Goal: Task Accomplishment & Management: Manage account settings

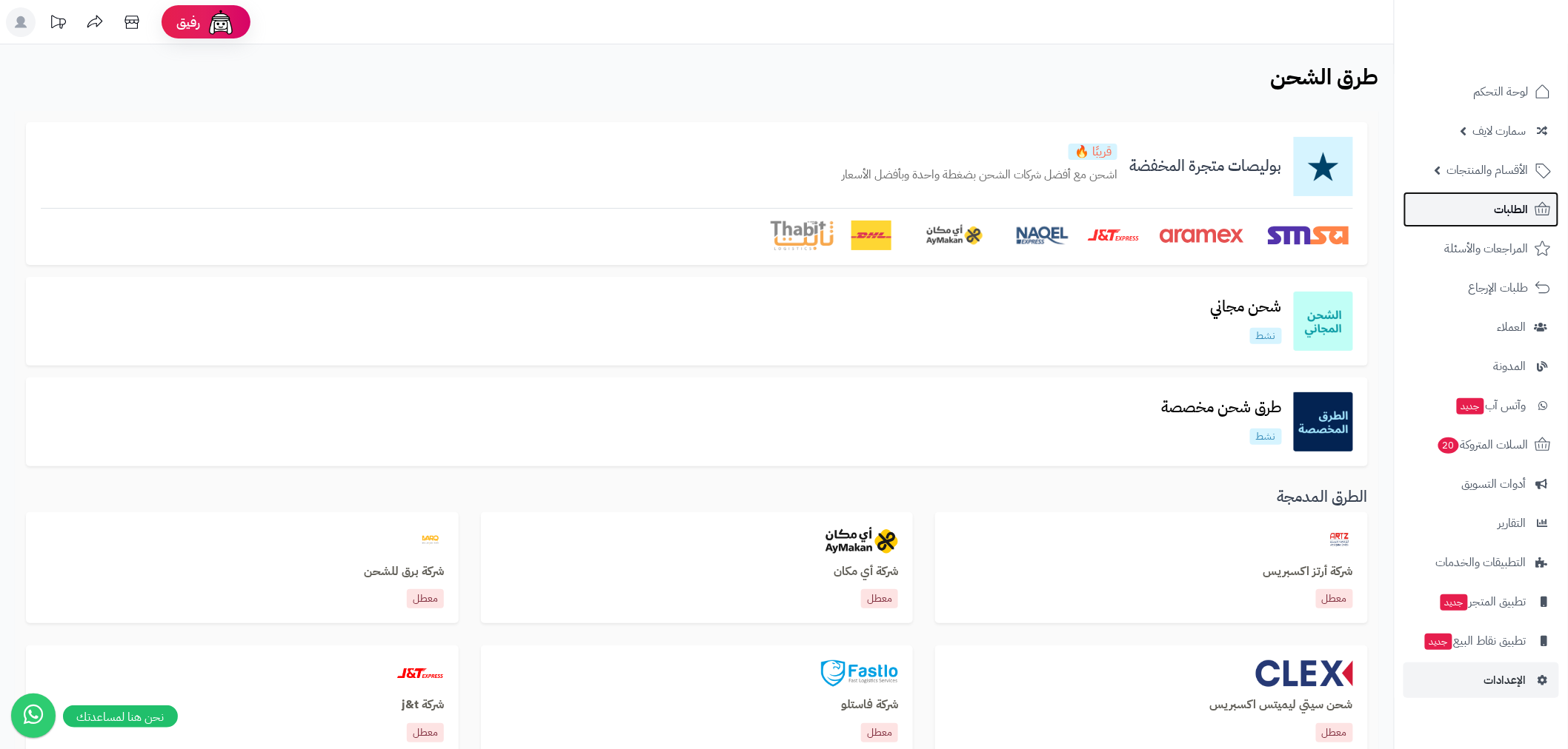
click at [1506, 204] on span "الطلبات" at bounding box center [1511, 210] width 34 height 21
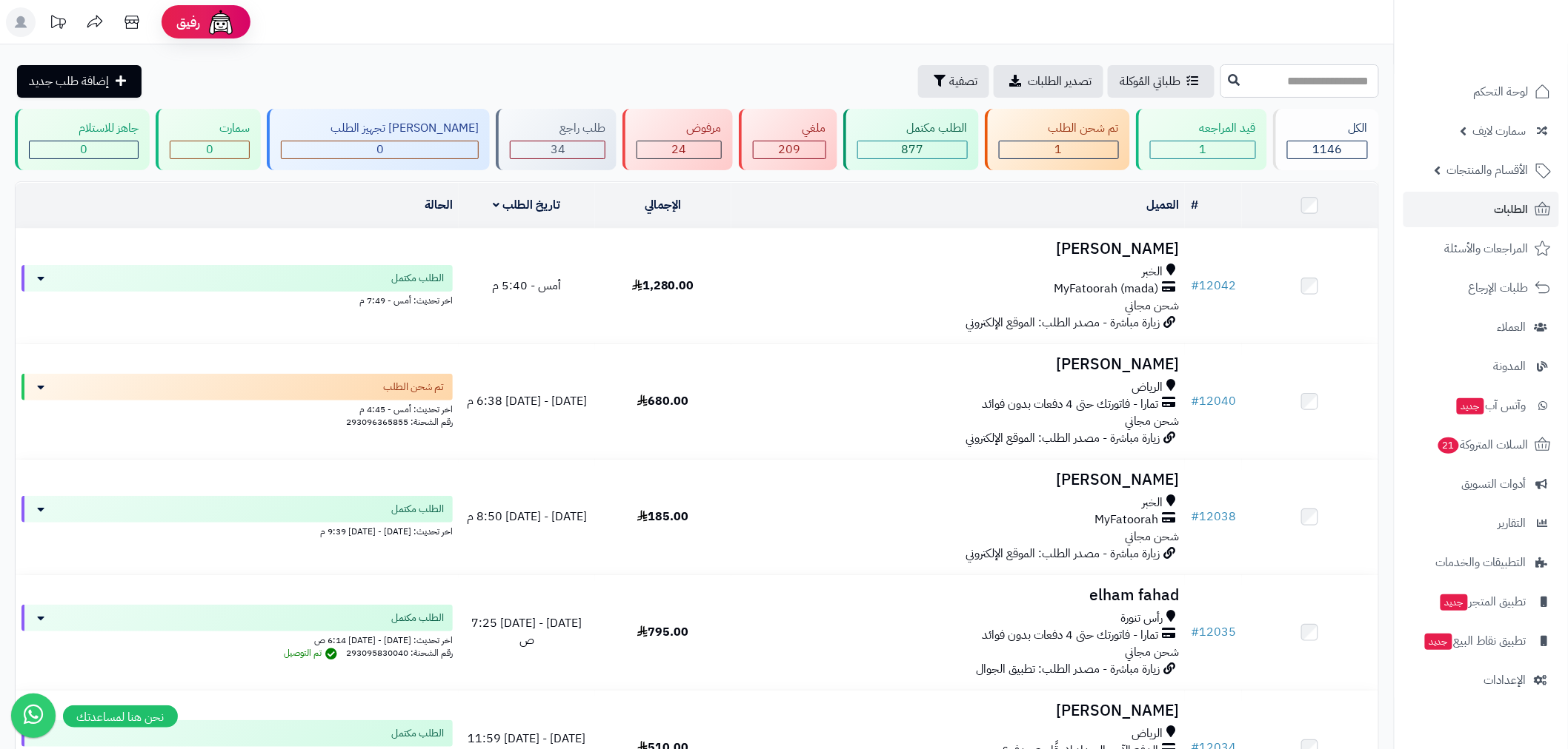
click at [1327, 95] on input "text" at bounding box center [1299, 80] width 159 height 33
type input "*"
type input "*****"
click at [1228, 80] on icon at bounding box center [1234, 79] width 12 height 12
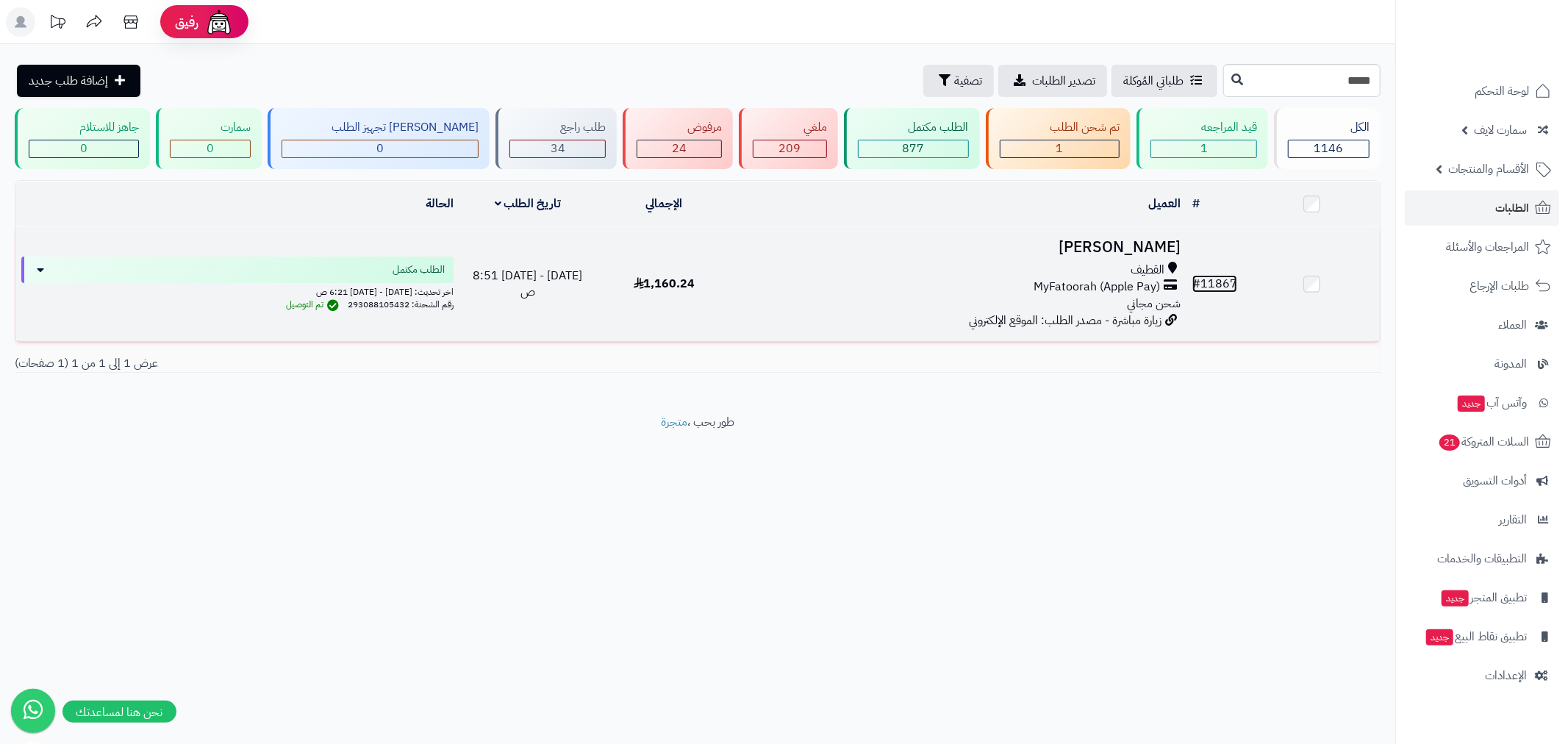
click at [1209, 283] on link "# 11867" at bounding box center [1215, 284] width 45 height 18
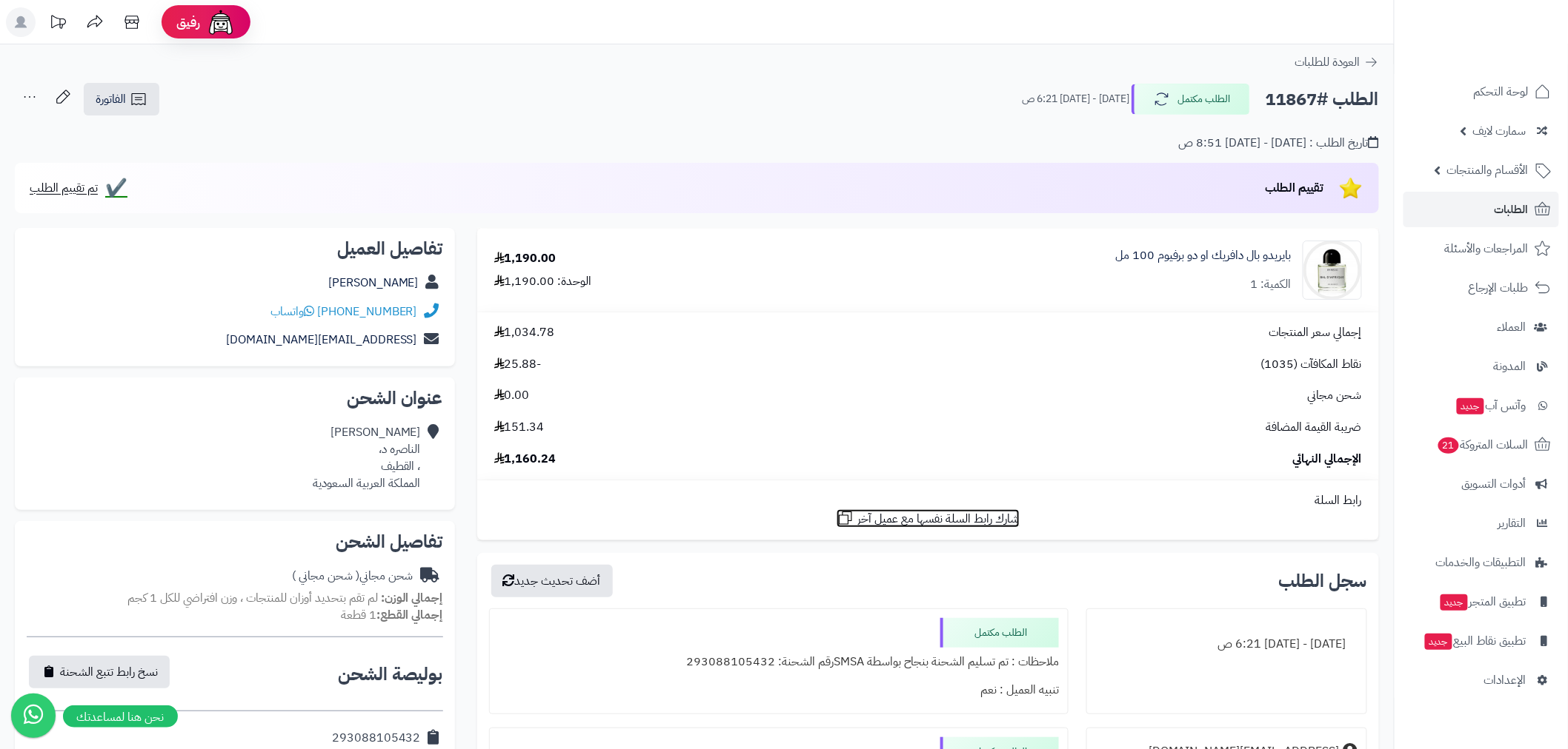
click at [958, 517] on span "شارك رابط السلة نفسها مع عميل آخر" at bounding box center [938, 519] width 162 height 17
click at [1494, 219] on link "الطلبات" at bounding box center [1480, 210] width 155 height 36
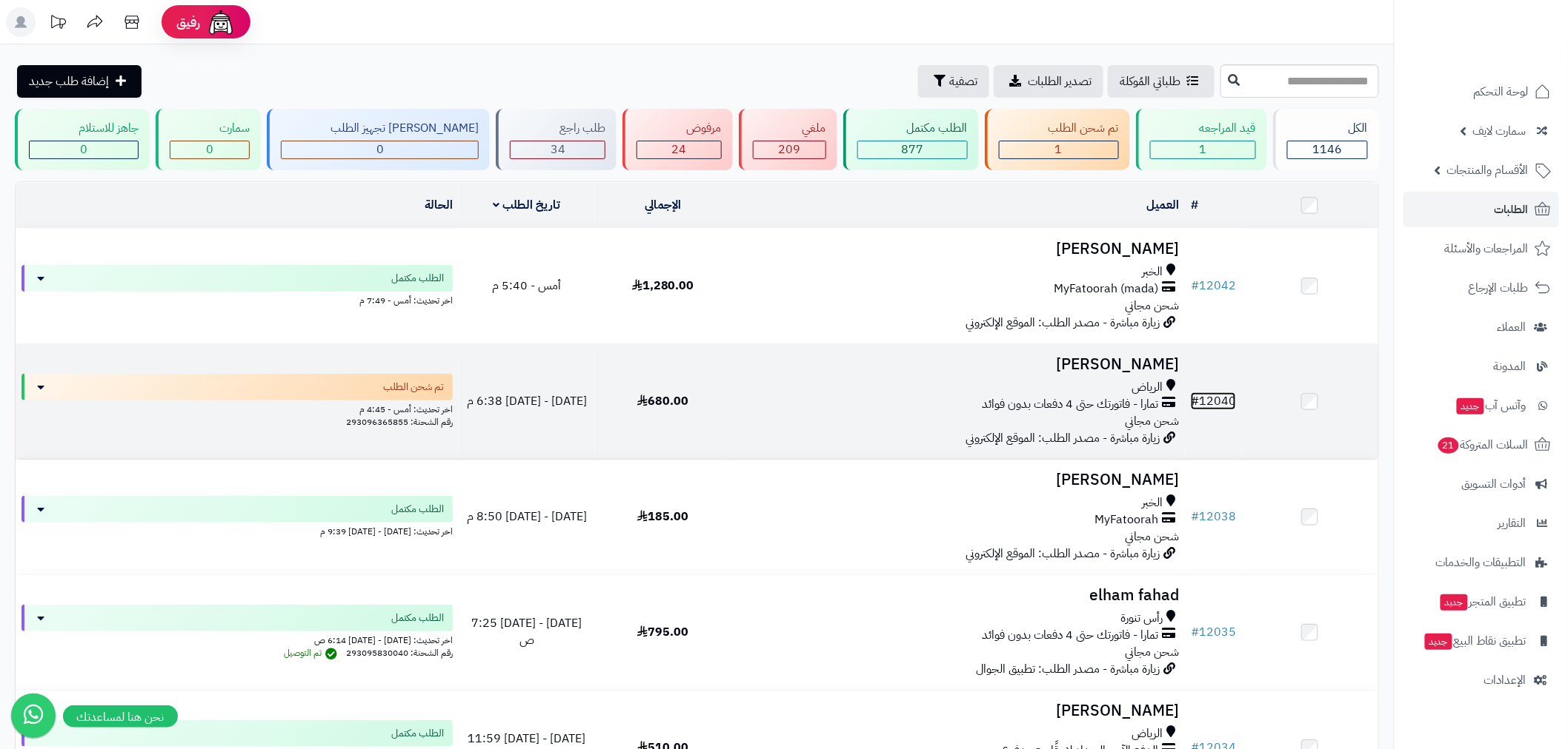
click at [1225, 400] on link "# 12040" at bounding box center [1214, 401] width 46 height 18
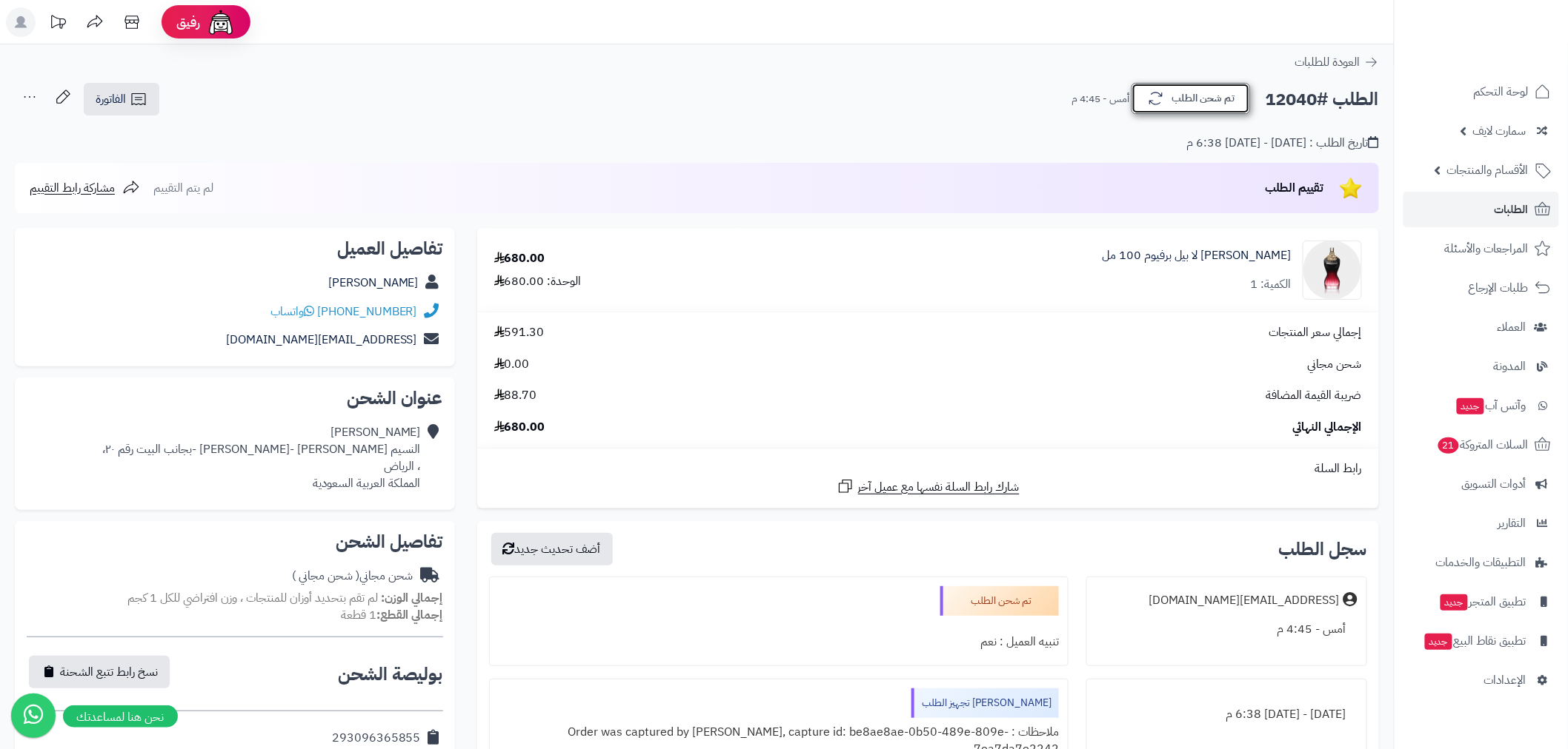
click at [1197, 94] on button "تم شحن الطلب" at bounding box center [1191, 98] width 119 height 31
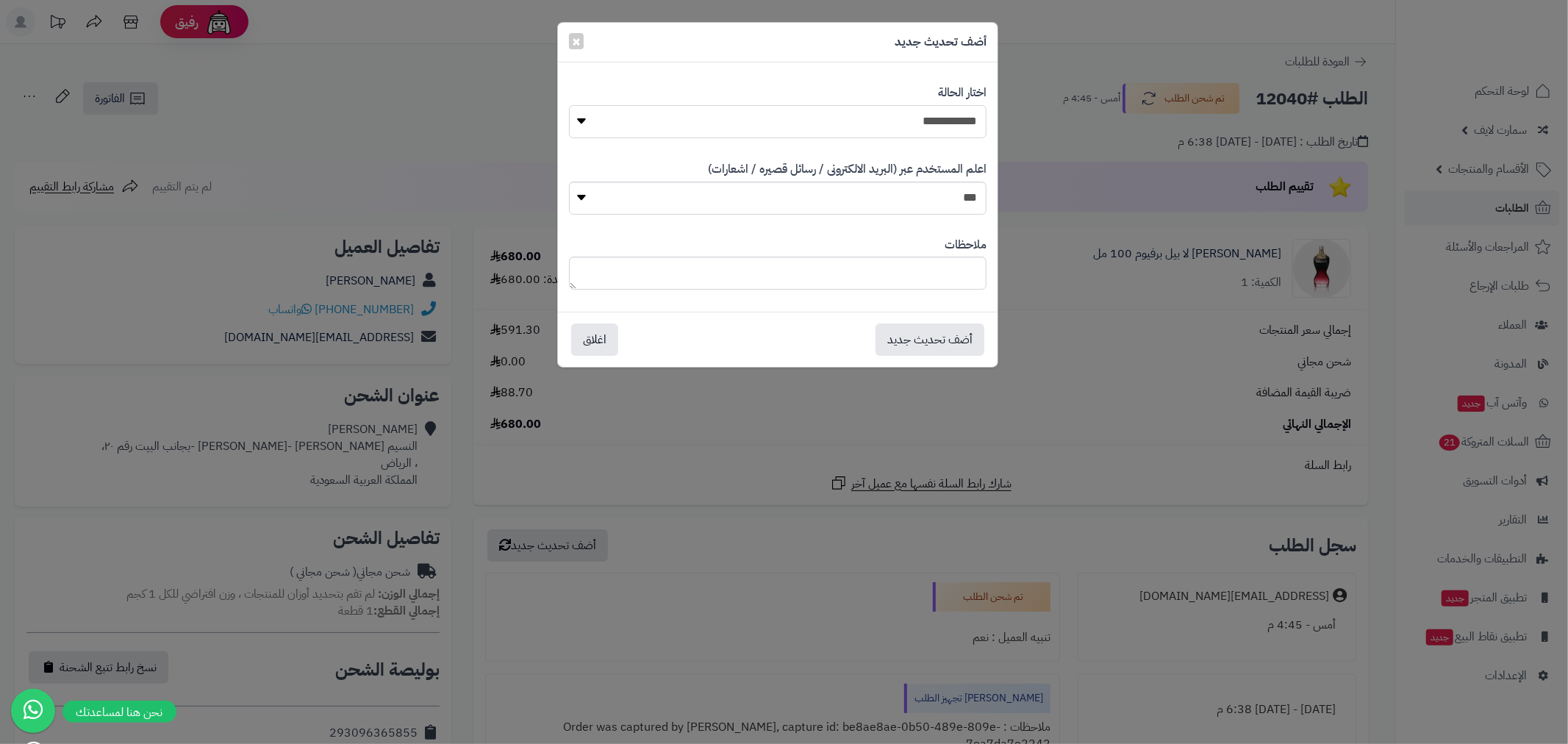
click at [924, 122] on select "**********" at bounding box center [778, 121] width 418 height 33
select select "*"
click at [569, 105] on select "**********" at bounding box center [778, 121] width 418 height 33
click at [927, 347] on button "أضف تحديث جديد" at bounding box center [930, 339] width 109 height 32
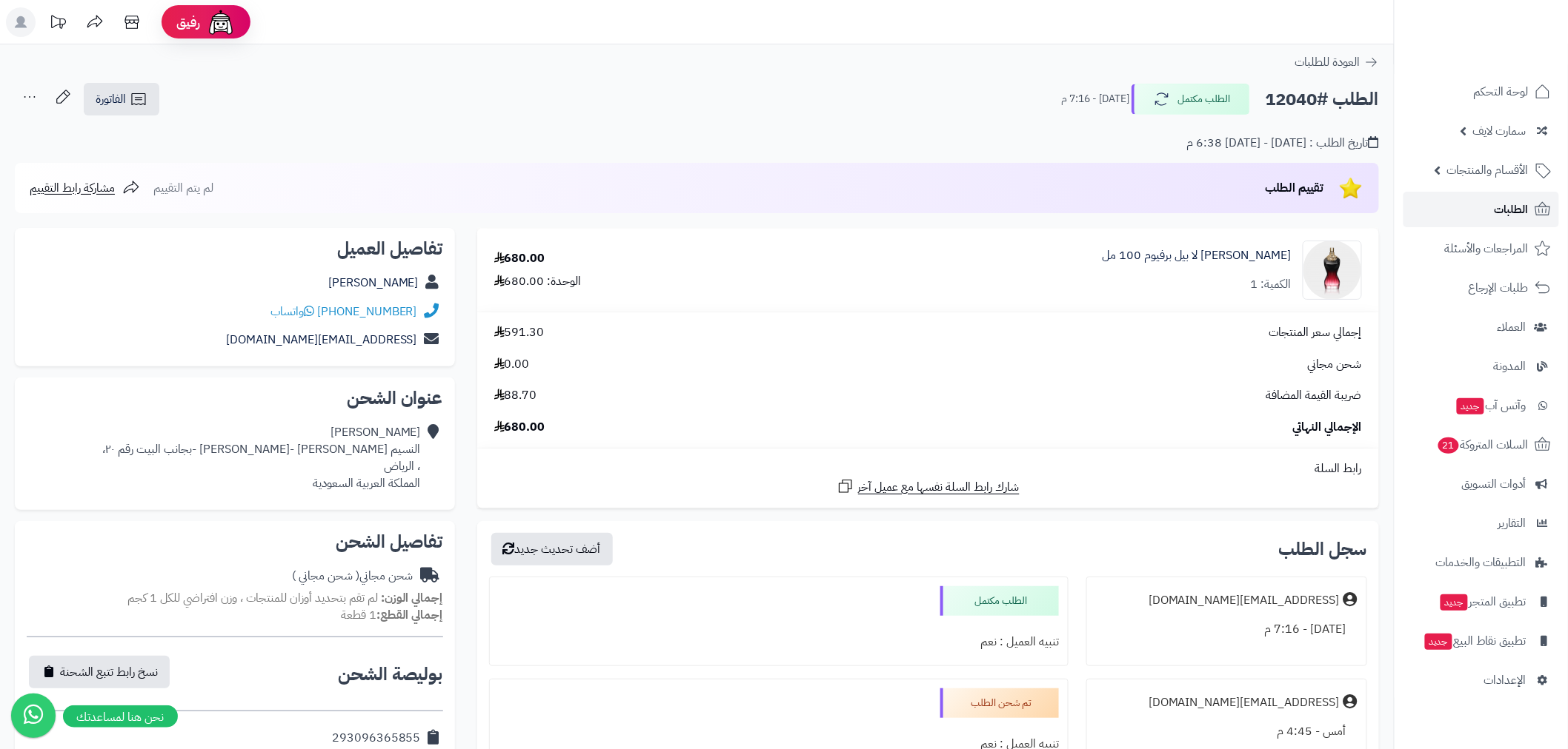
click at [1496, 215] on span "الطلبات" at bounding box center [1511, 210] width 34 height 21
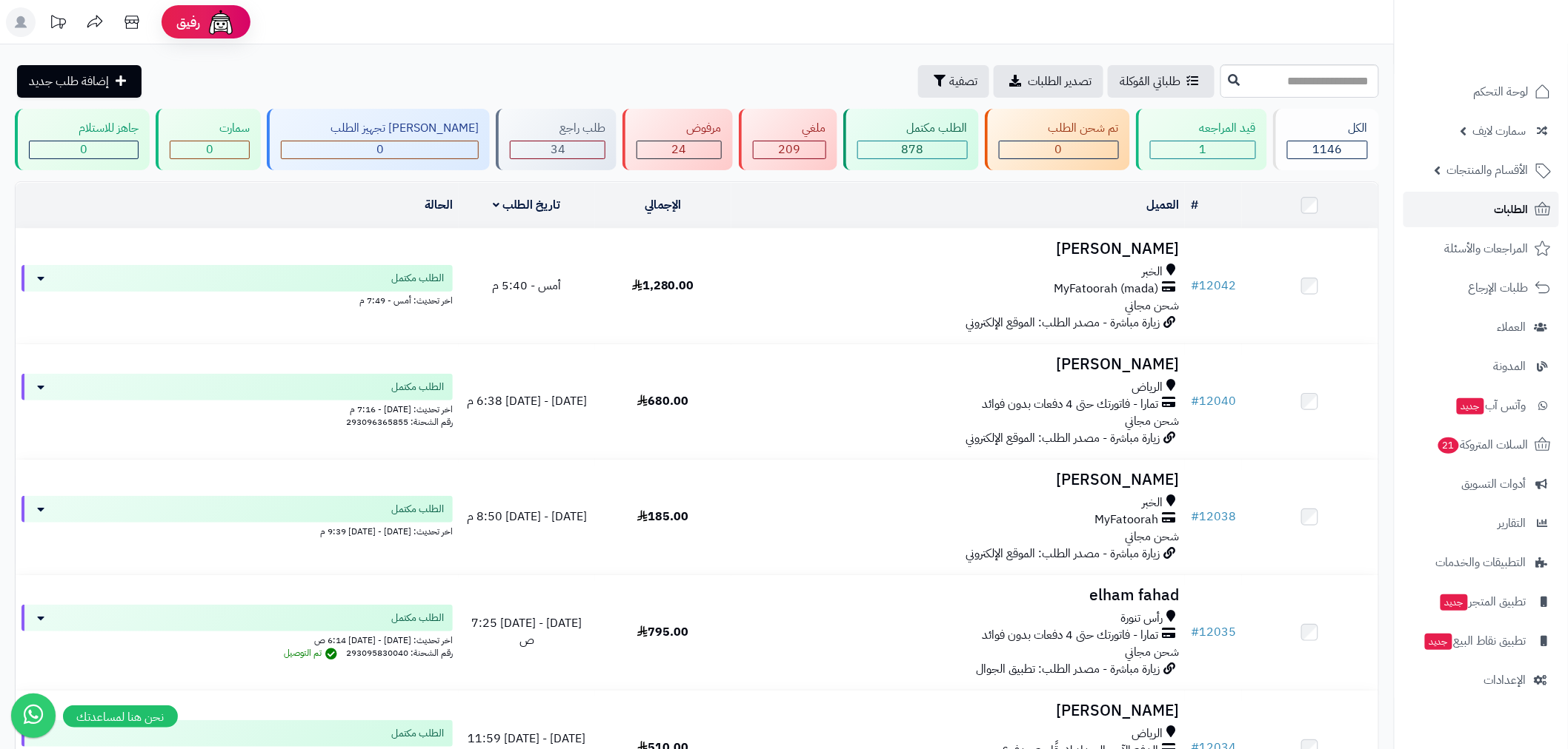
click at [1496, 202] on span "الطلبات" at bounding box center [1511, 210] width 34 height 21
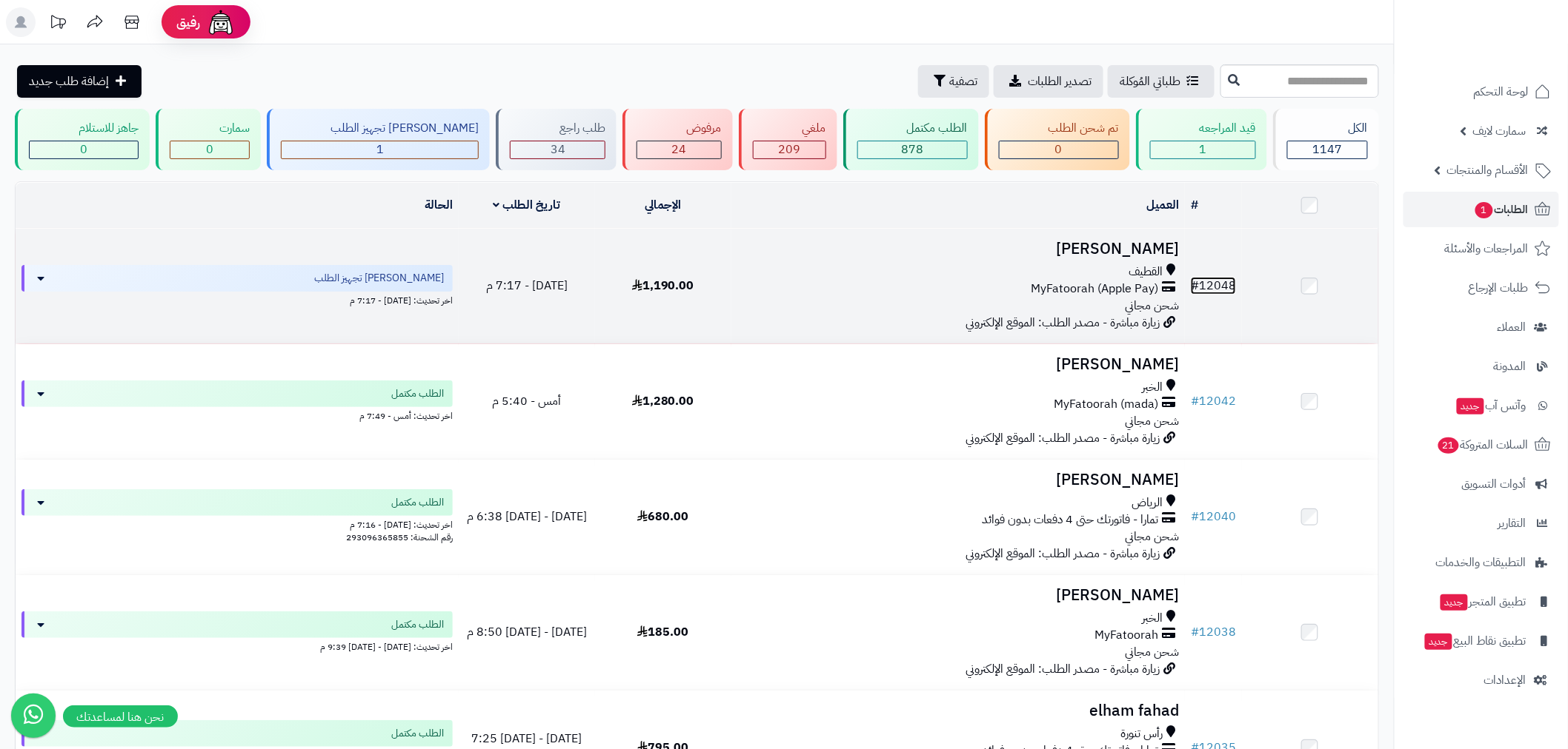
click at [1223, 284] on link "# 12048" at bounding box center [1214, 286] width 46 height 18
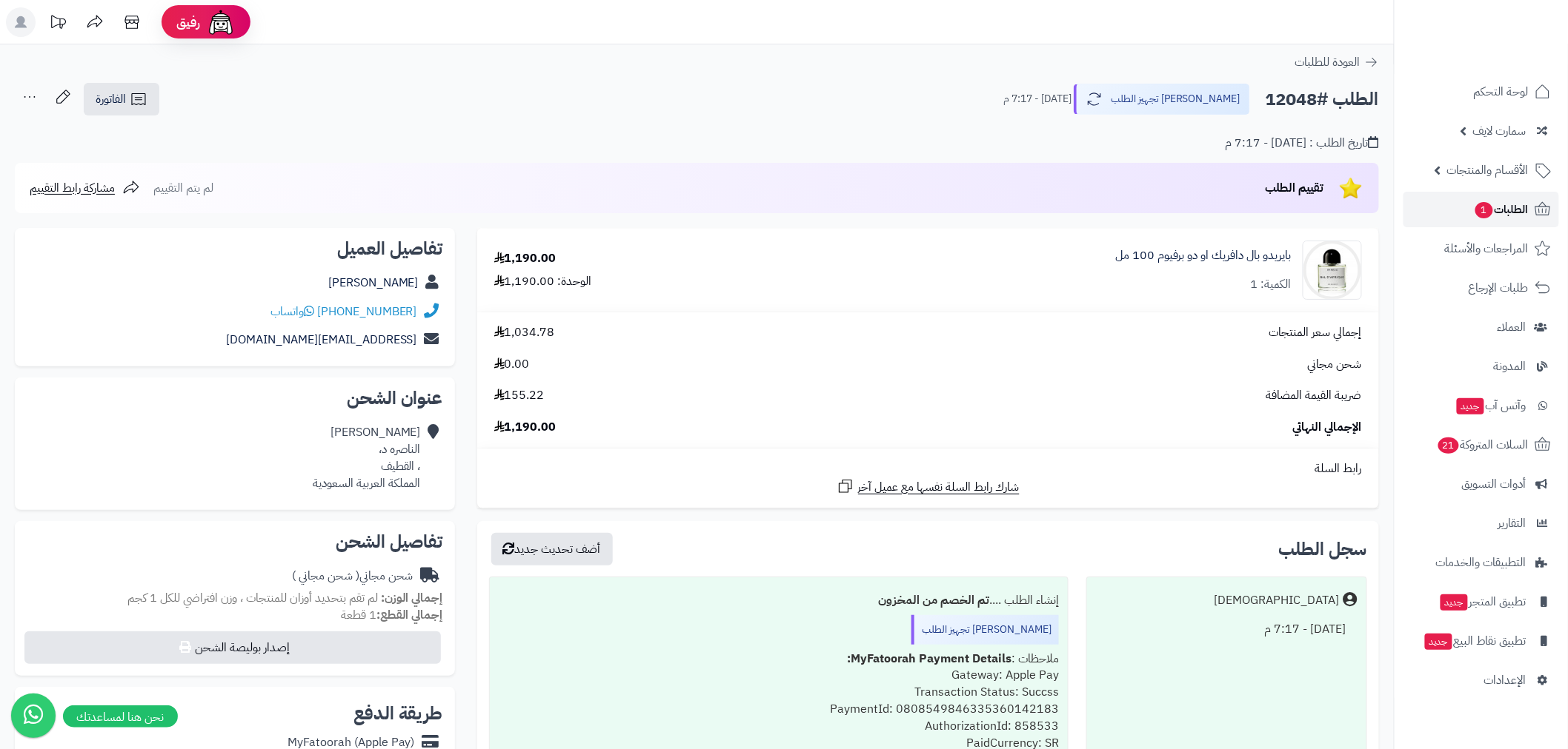
click at [1485, 212] on span "1" at bounding box center [1484, 210] width 18 height 16
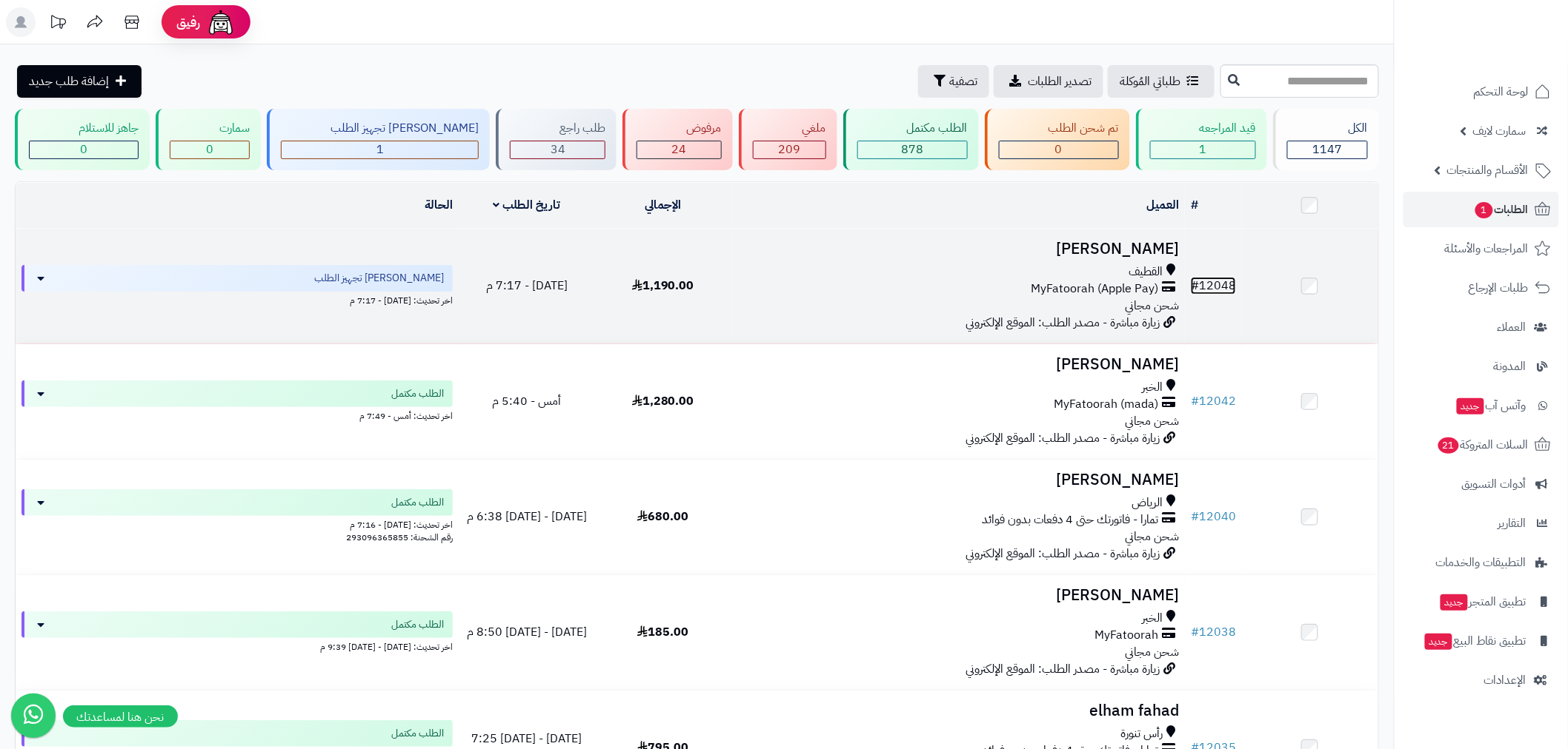
click at [1213, 286] on link "# 12048" at bounding box center [1214, 286] width 46 height 18
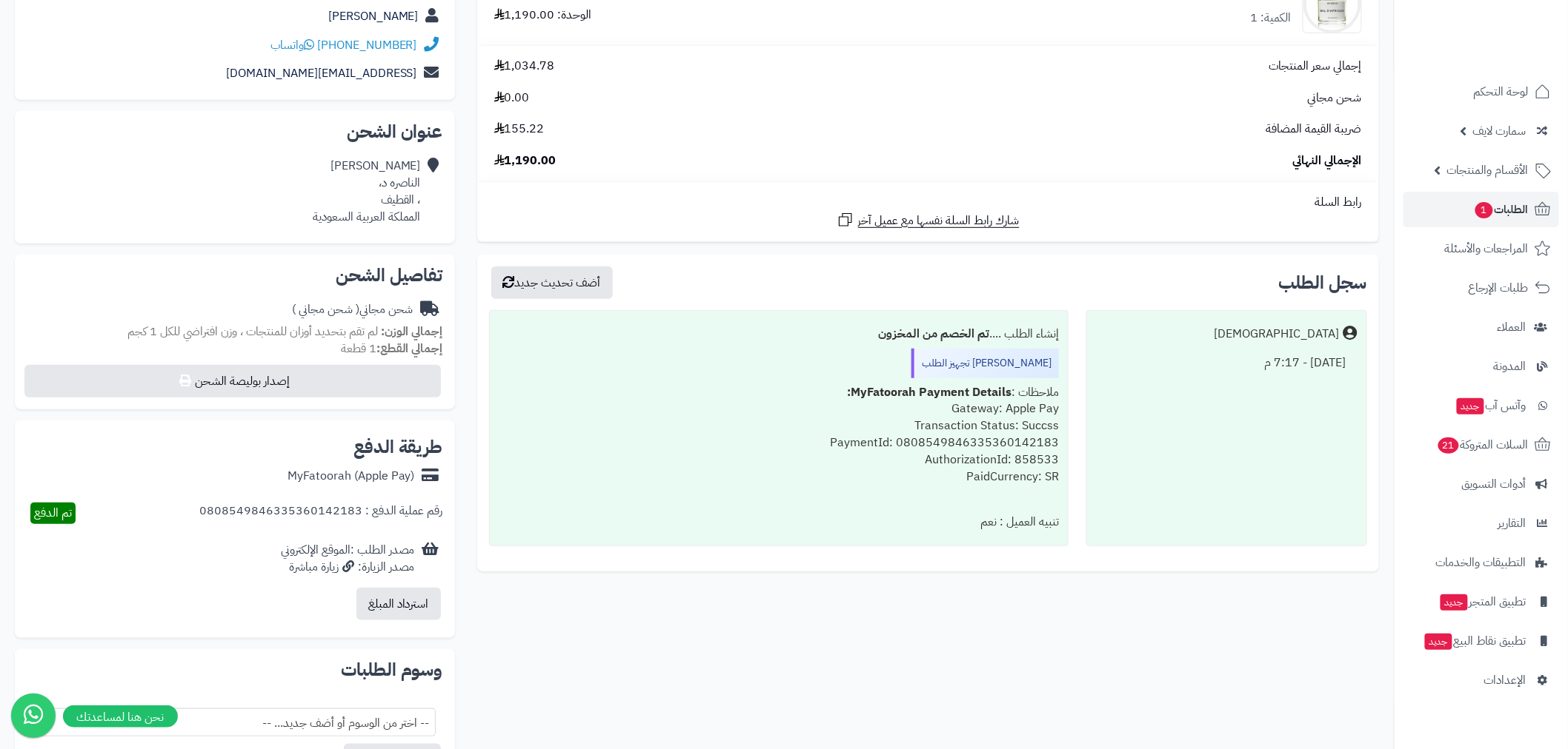
scroll to position [164, 0]
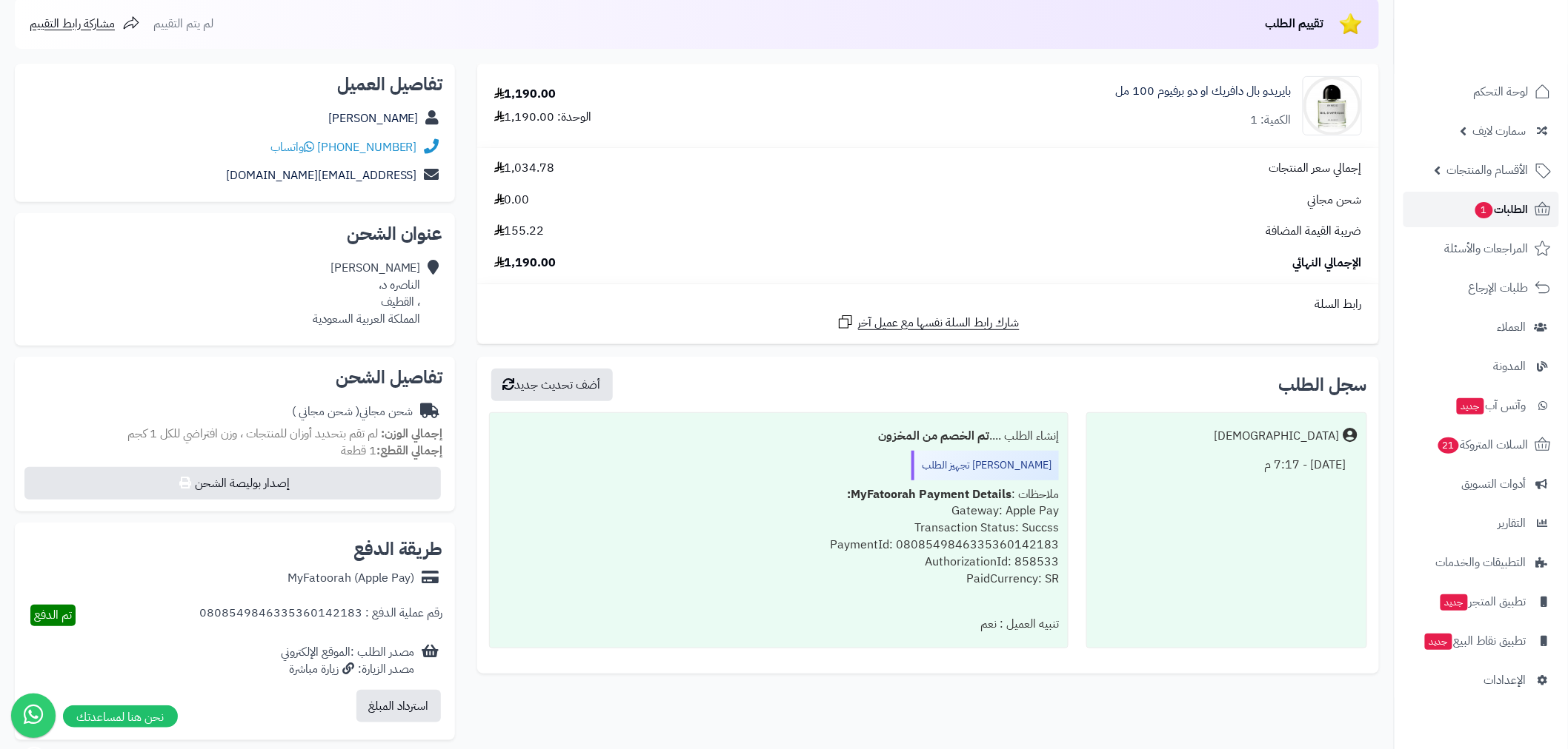
click at [1484, 210] on span "1" at bounding box center [1484, 210] width 18 height 16
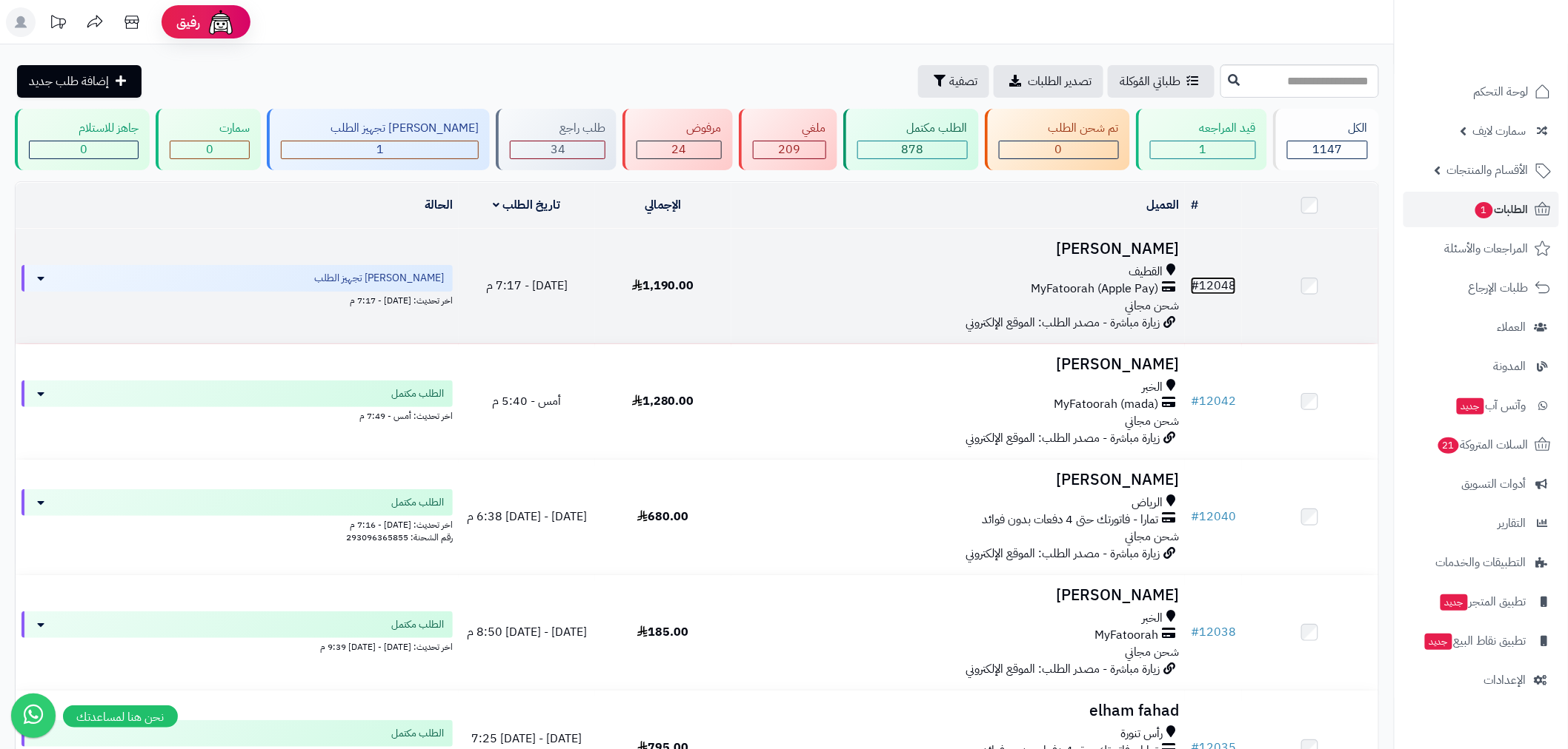
click at [1227, 284] on link "# 12048" at bounding box center [1214, 286] width 46 height 18
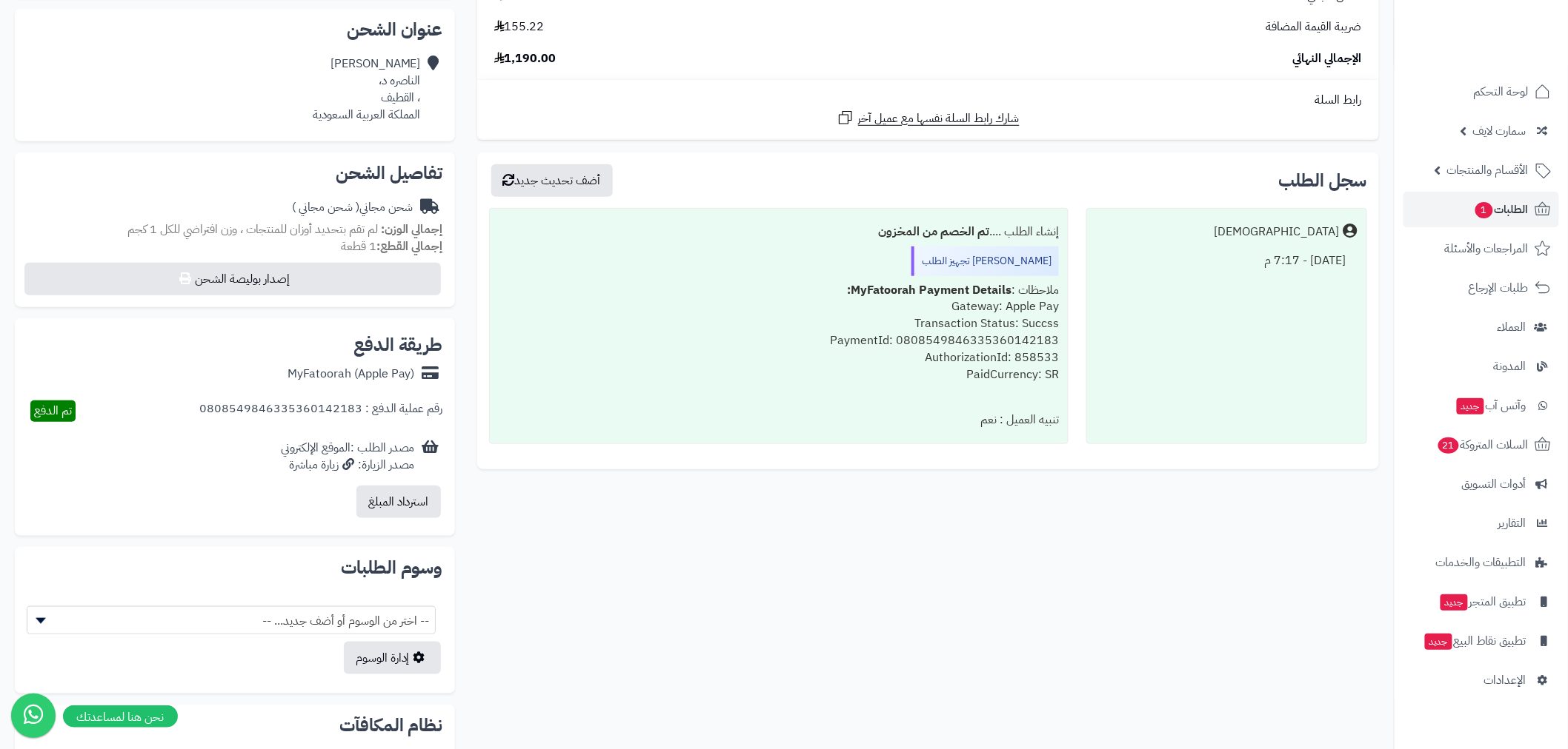
scroll to position [357, 0]
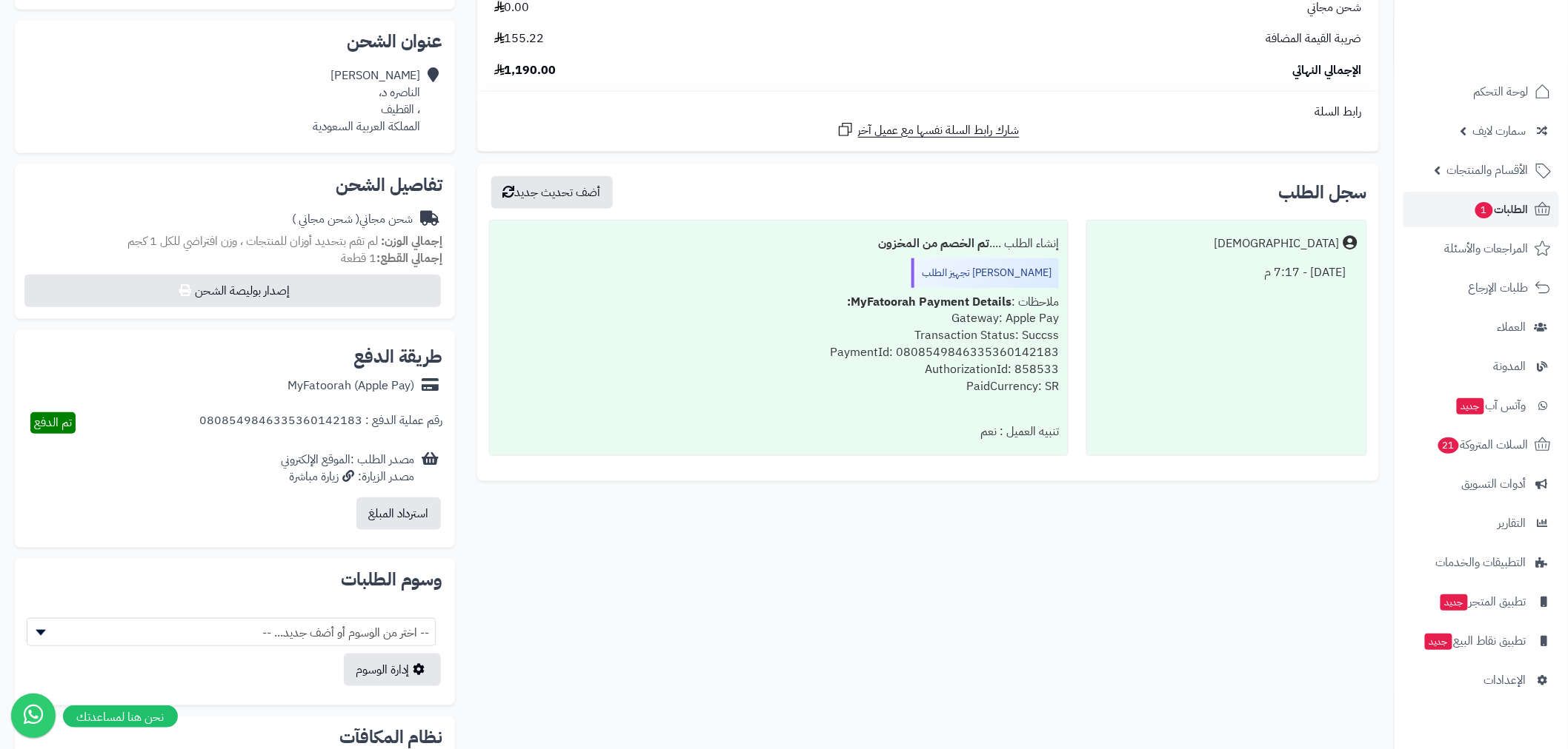
click at [394, 75] on div "ماجد أبو الرحي الناصره د، ، القطيف المملكة العربية السعودية" at bounding box center [367, 101] width 108 height 67
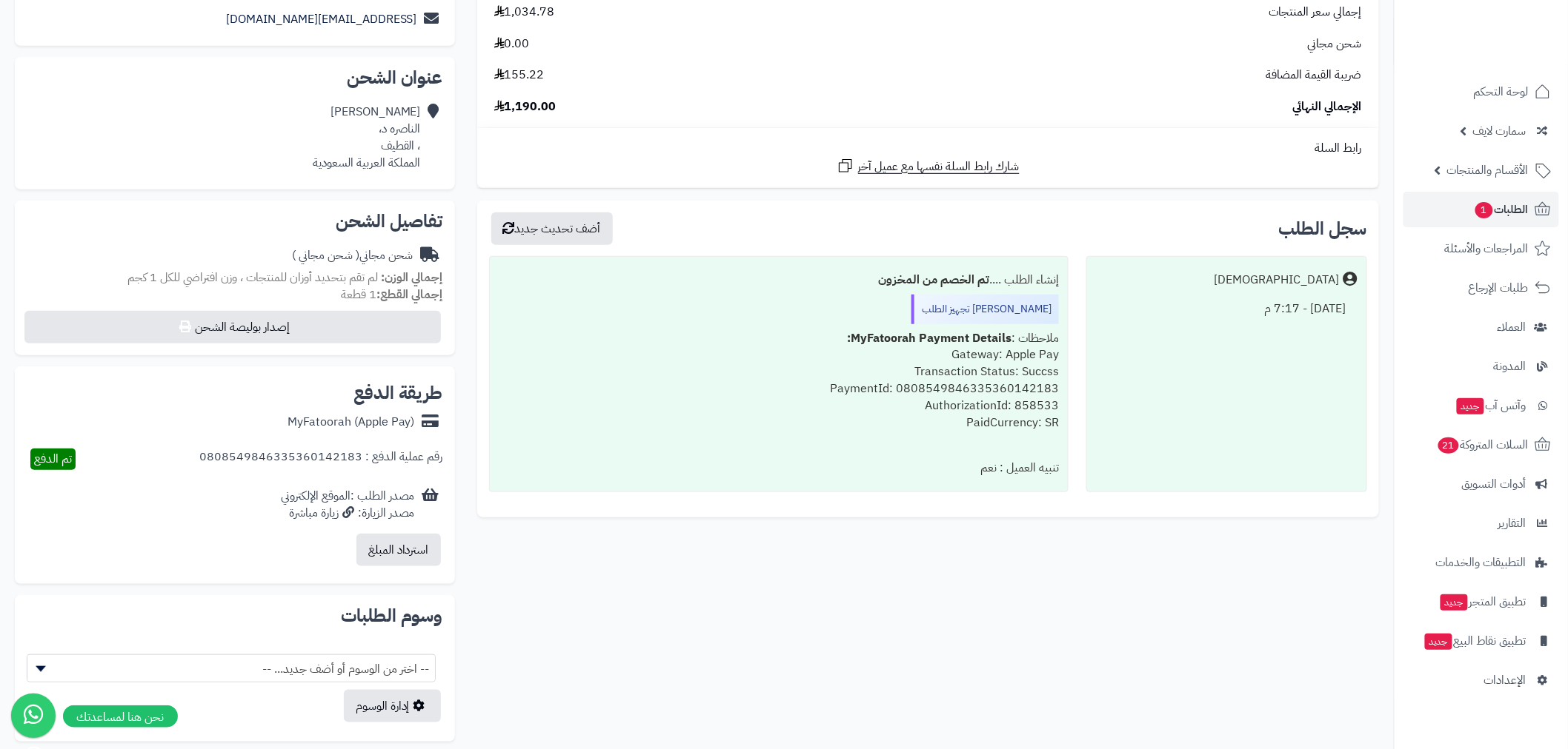
scroll to position [0, 0]
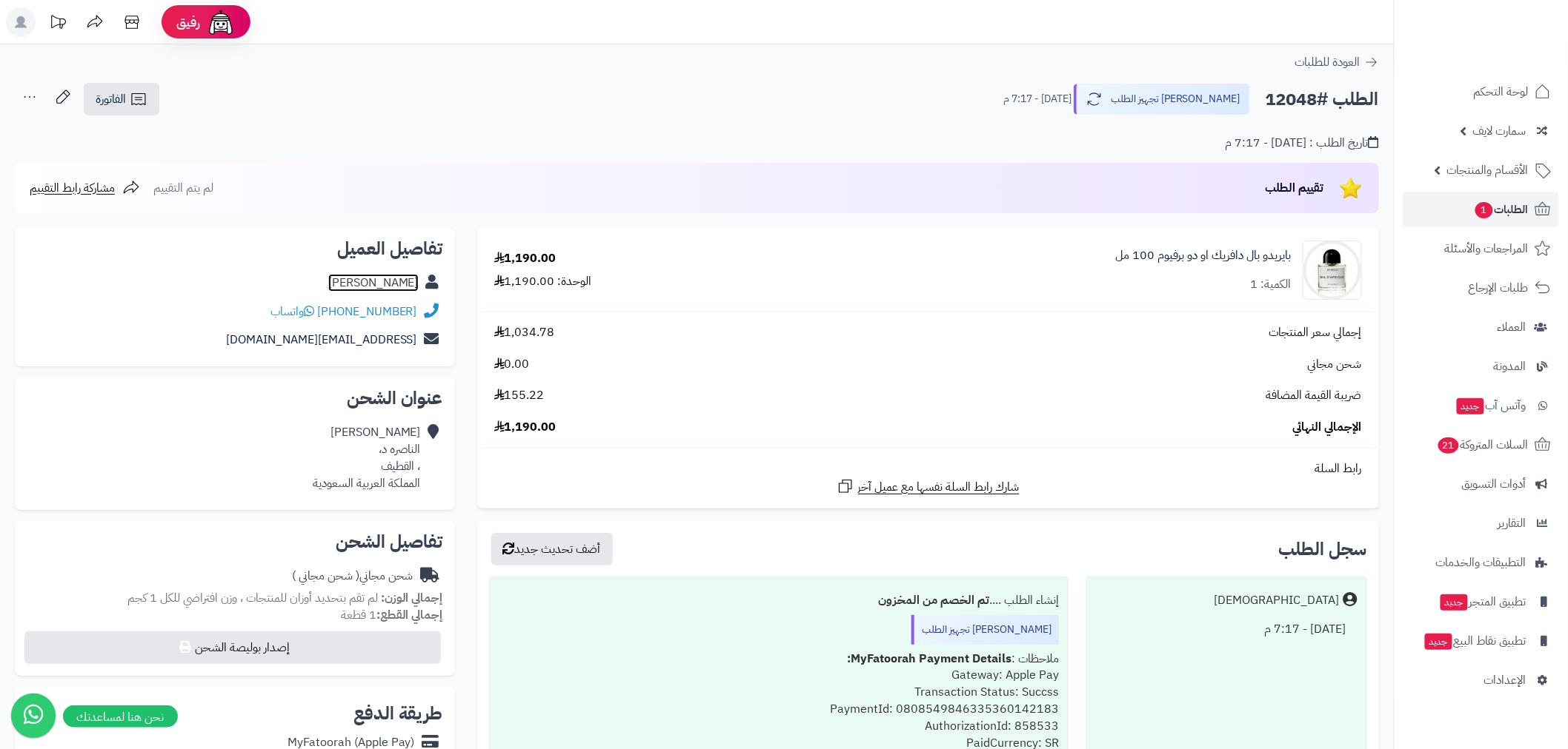
click at [398, 284] on link "ماجد أبو الرحي" at bounding box center [373, 283] width 90 height 18
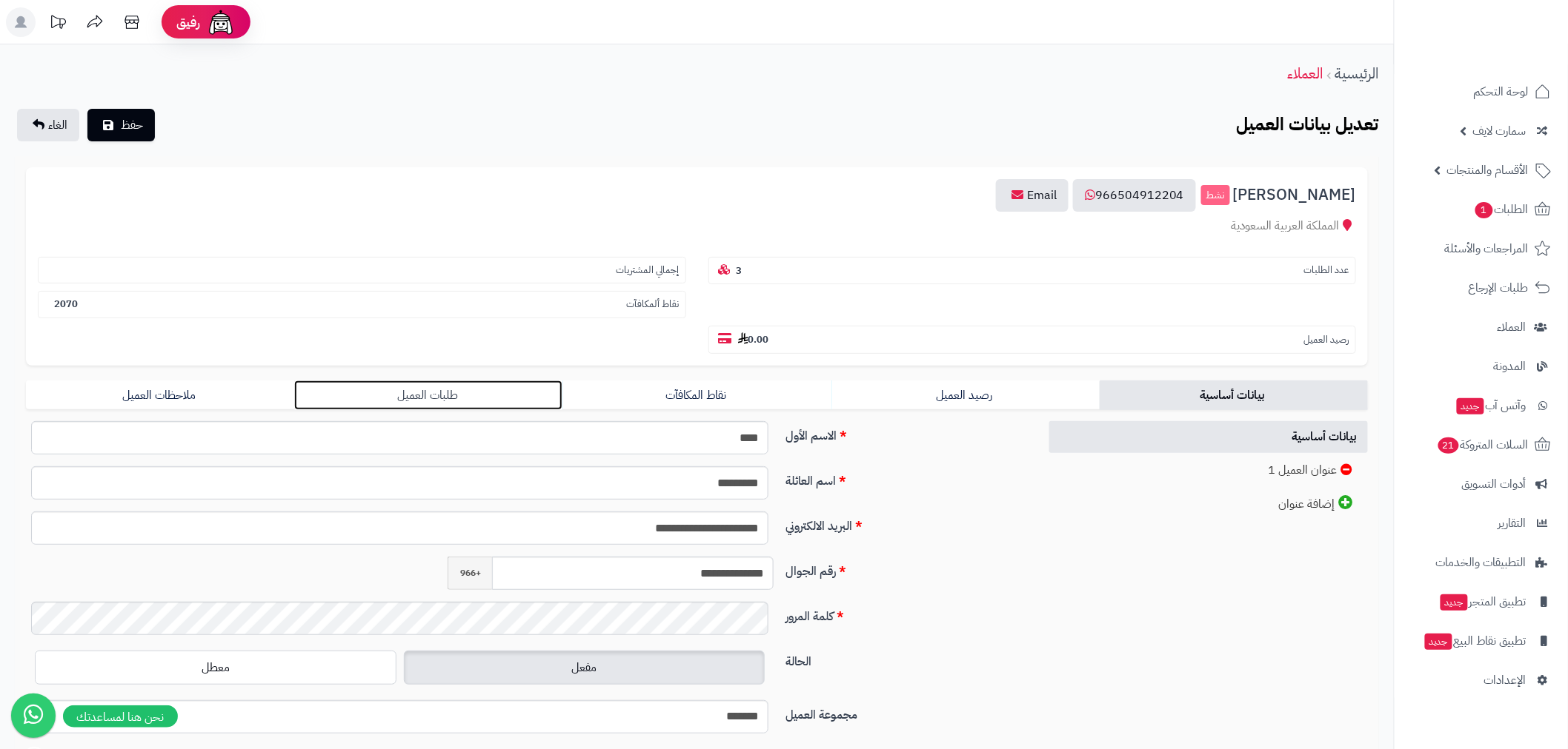
click at [437, 380] on link "طلبات العميل" at bounding box center [428, 395] width 268 height 29
